Goal: Task Accomplishment & Management: Use online tool/utility

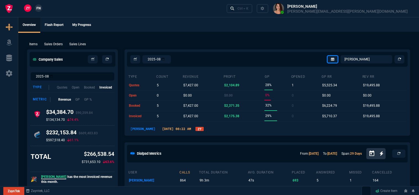
select select "12: [PERSON_NAME]"
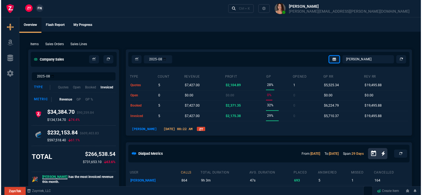
scroll to position [303, 0]
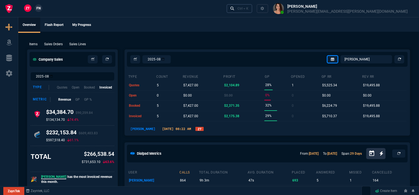
click at [248, 9] on div "Ctrl + K" at bounding box center [242, 8] width 11 height 4
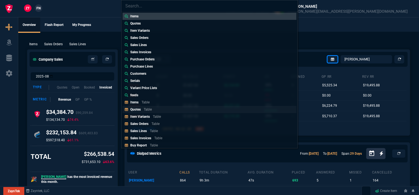
click at [176, 109] on link "Quotes Table" at bounding box center [209, 109] width 174 height 7
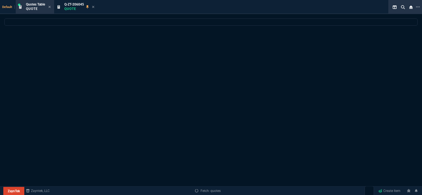
select select
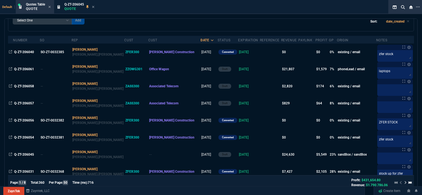
scroll to position [55, 0]
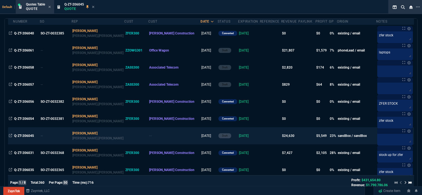
click at [260, 138] on td at bounding box center [270, 135] width 21 height 17
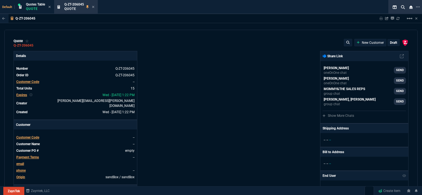
type input "100"
type input "995"
type input "10"
type input "19"
type input "265"
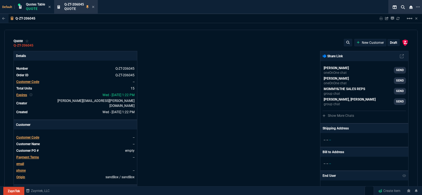
type input "18"
type input "211"
type input "100"
type input "2085"
type input "100"
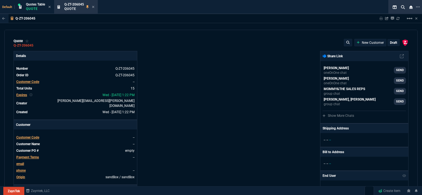
type input "1665"
type input "8"
type input "209"
type input "20"
type input "715"
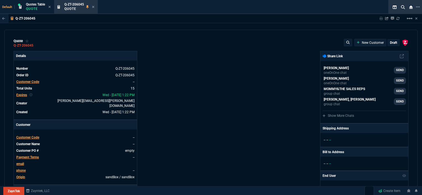
type input "3"
type input "12"
type input "11"
type input "88"
type input "2"
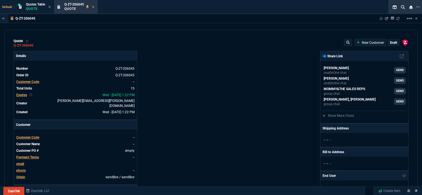
type input "33"
type input "10"
type input "121"
type input "3"
type input "75"
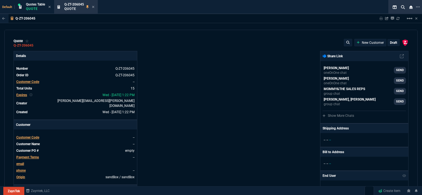
type input "2"
type input "59"
type input "0"
type input "1260.57"
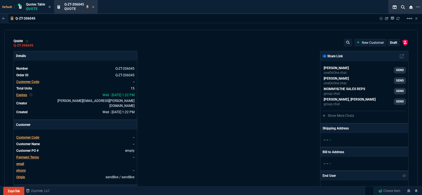
type input "21"
type input "1178.09"
type input "34"
type input "1908.52"
type input "26"
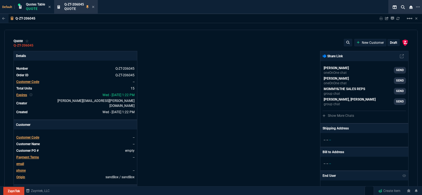
type input "1746.35"
type input "2844.07"
type input "2494.8"
type input "3548.15"
type input "4041.58"
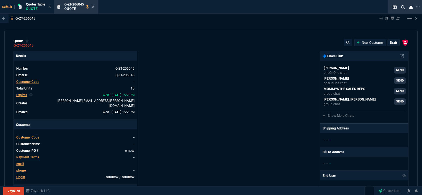
type input "699"
type input "1049"
type input "1999"
type input "1649"
type input "4352.04"
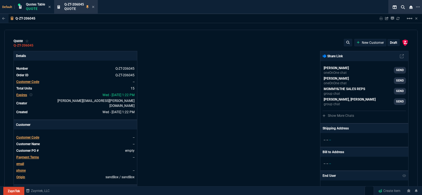
type input "33"
type input "4964.65"
type input "26"
type input "6409.36"
type input "100"
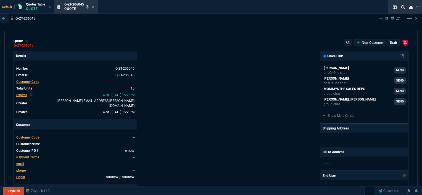
type input "34"
type input "27"
type input "33"
type input "29"
type input "10"
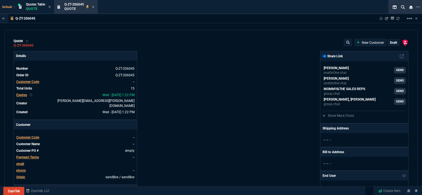
type input "33"
type input "26"
type input "33"
type input "27"
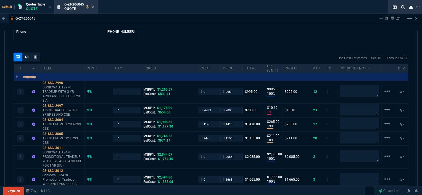
scroll to position [303, 0]
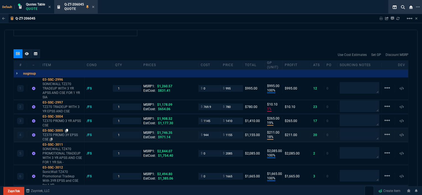
click at [67, 129] on icon at bounding box center [66, 130] width 3 height 3
